Goal: Information Seeking & Learning: Find specific fact

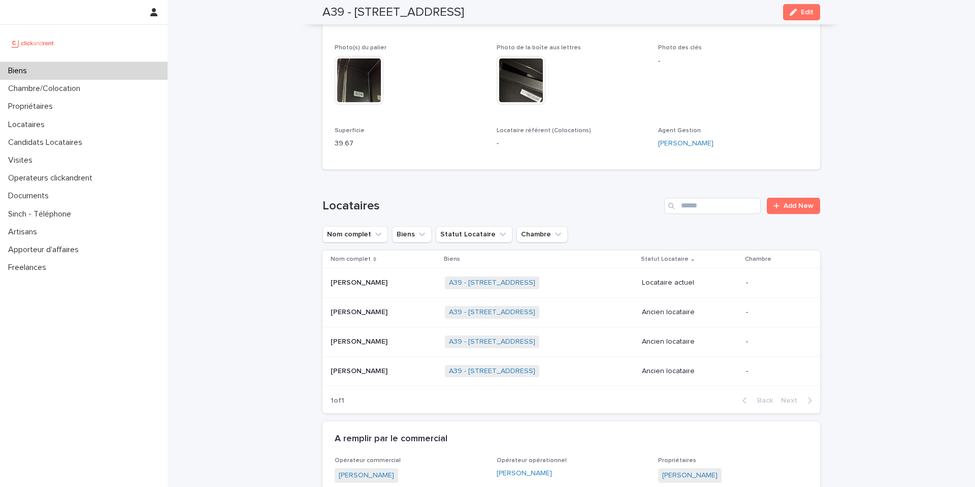
scroll to position [120, 0]
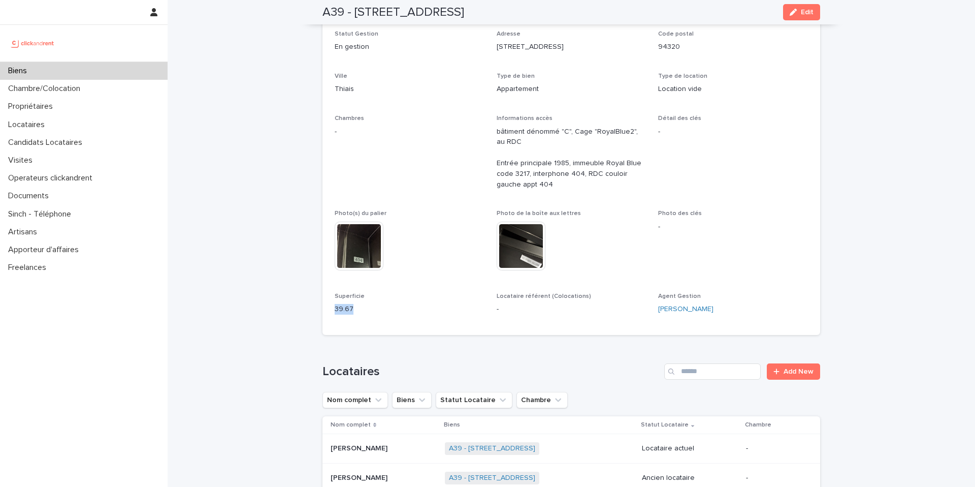
drag, startPoint x: 331, startPoint y: 310, endPoint x: 354, endPoint y: 310, distance: 22.9
click at [354, 310] on p "39.67" at bounding box center [410, 309] width 150 height 11
click at [680, 94] on div "Type de location Location vide" at bounding box center [733, 88] width 150 height 30
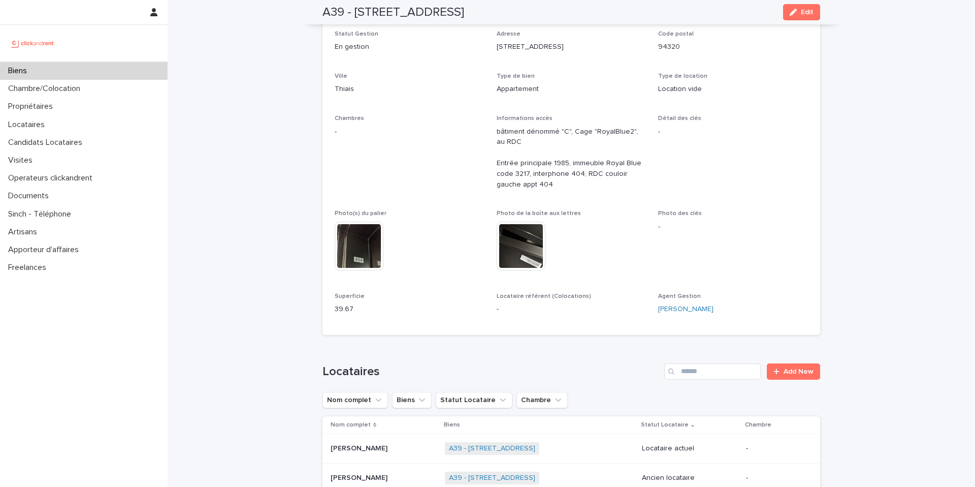
click at [565, 180] on p "bâtiment dénommé "C", Cage "RoyalBlue2", au RDC Entrée principale 1985, immeubl…" at bounding box center [572, 157] width 150 height 63
